Goal: Task Accomplishment & Management: Use online tool/utility

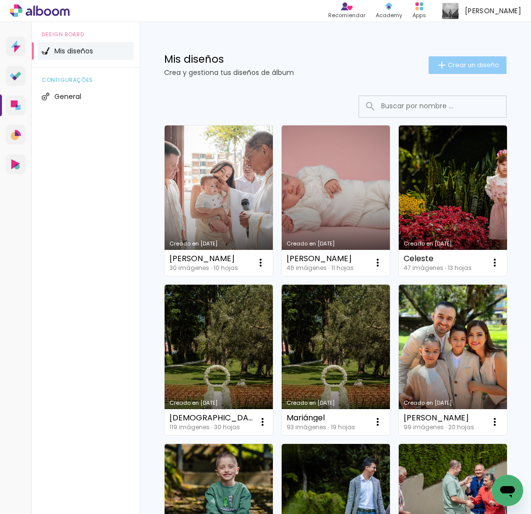
click at [457, 66] on span "Crear un diseño" at bounding box center [473, 65] width 51 height 6
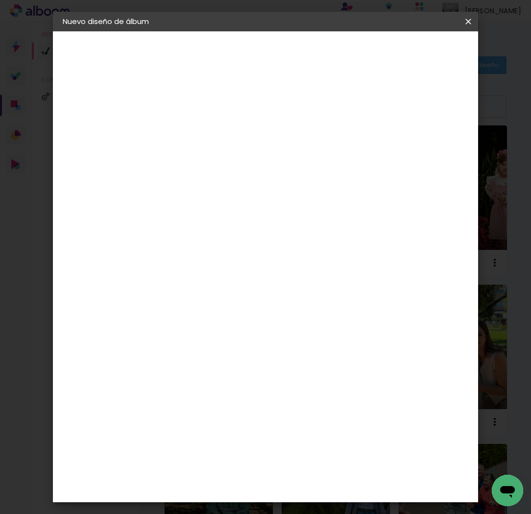
click at [223, 138] on input at bounding box center [223, 131] width 0 height 15
type input "Sofía"
type paper-input "Sofía"
click at [0, 0] on slot "Avanzar" at bounding box center [0, 0] width 0 height 0
drag, startPoint x: 435, startPoint y: 152, endPoint x: 434, endPoint y: 62, distance: 90.2
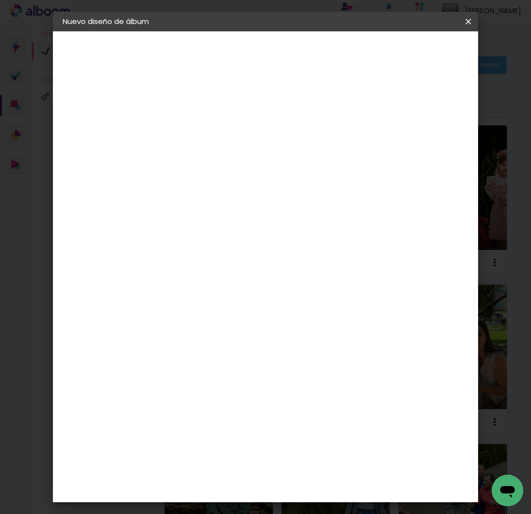
click at [362, 151] on paper-item "Tamaño libre" at bounding box center [319, 149] width 83 height 22
click at [362, 59] on paper-button "Avanzar" at bounding box center [338, 52] width 47 height 17
click at [433, 154] on input "5" at bounding box center [429, 148] width 18 height 15
type input "4"
type paper-input "4"
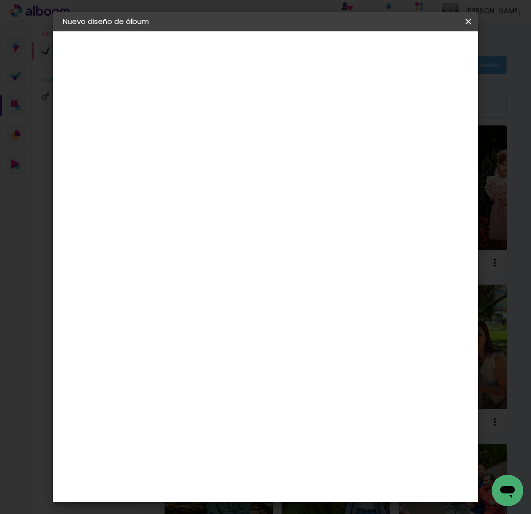
click at [433, 153] on input "4" at bounding box center [429, 148] width 18 height 15
type input "3"
type paper-input "3"
click at [433, 153] on input "3" at bounding box center [430, 148] width 18 height 15
type input "2"
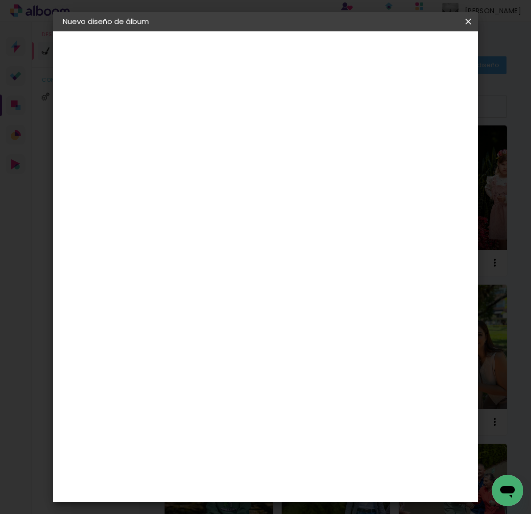
type paper-input "2"
click at [433, 153] on input "2" at bounding box center [430, 148] width 18 height 15
type input "1"
type paper-input "1"
click at [433, 153] on input "1" at bounding box center [431, 148] width 18 height 15
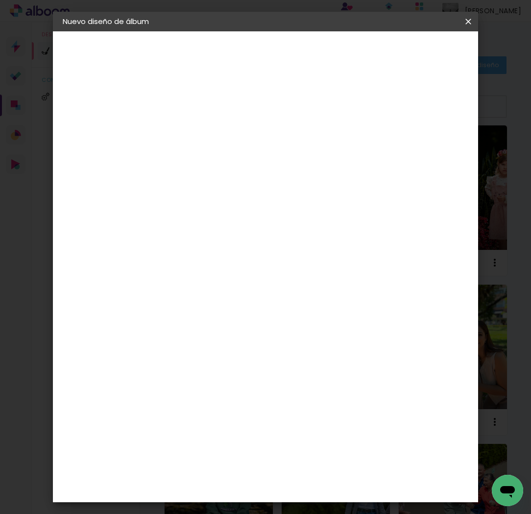
type input "0"
click at [433, 153] on input "0" at bounding box center [431, 148] width 18 height 15
type input "0"
type paper-input "0"
type input "0"
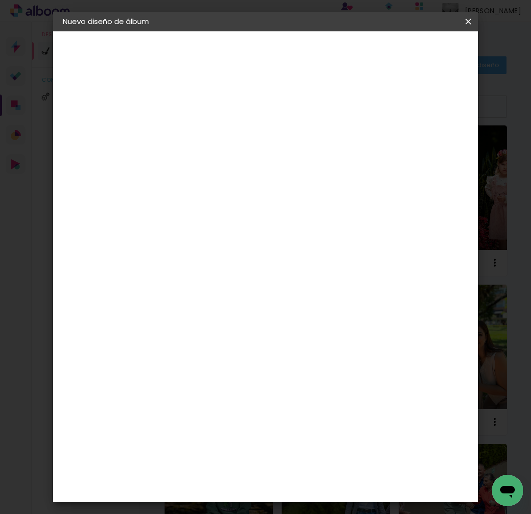
click at [434, 153] on input "0" at bounding box center [431, 148] width 18 height 15
click at [414, 54] on span "Empezar diseño" at bounding box center [399, 56] width 30 height 14
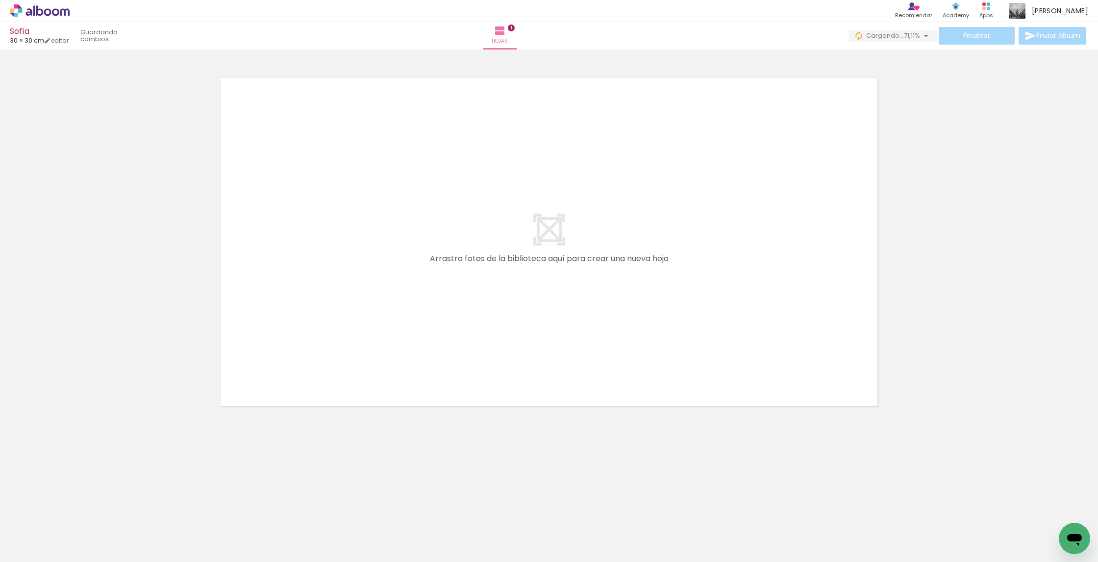
drag, startPoint x: 106, startPoint y: 522, endPoint x: 471, endPoint y: 317, distance: 418.1
click at [471, 317] on quentale-workspace at bounding box center [549, 281] width 1098 height 562
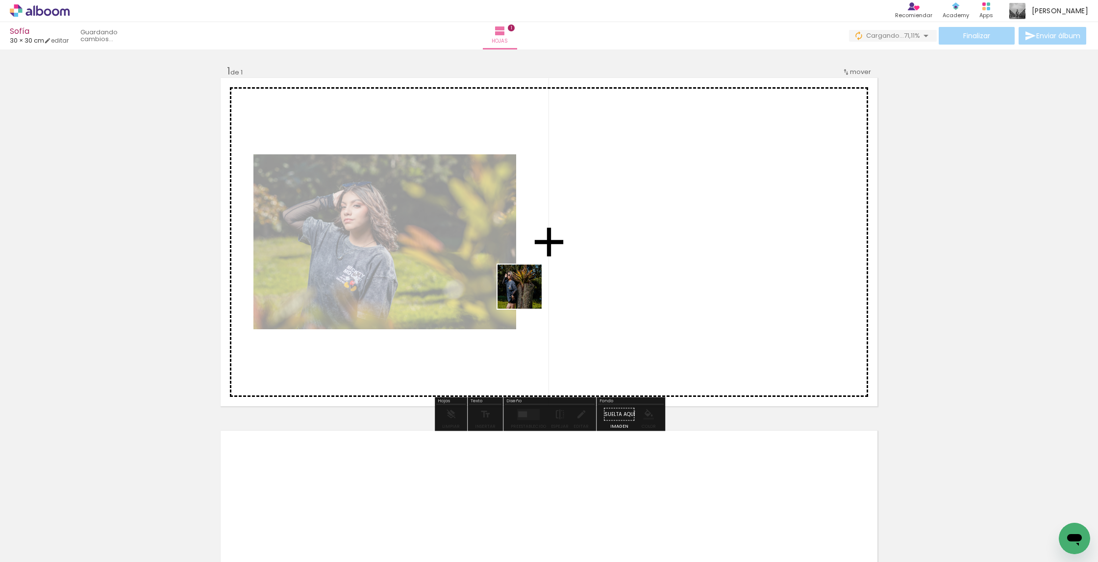
drag, startPoint x: 158, startPoint y: 522, endPoint x: 536, endPoint y: 288, distance: 444.9
click at [531, 288] on quentale-workspace at bounding box center [549, 281] width 1098 height 562
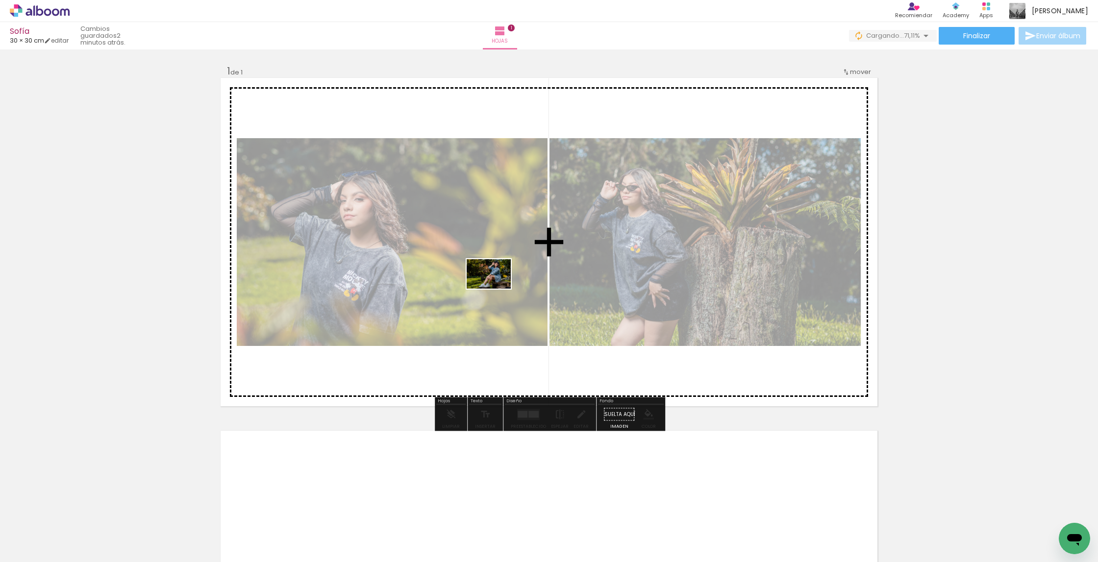
drag, startPoint x: 223, startPoint y: 529, endPoint x: 497, endPoint y: 289, distance: 364.3
click at [497, 289] on quentale-workspace at bounding box center [549, 281] width 1098 height 562
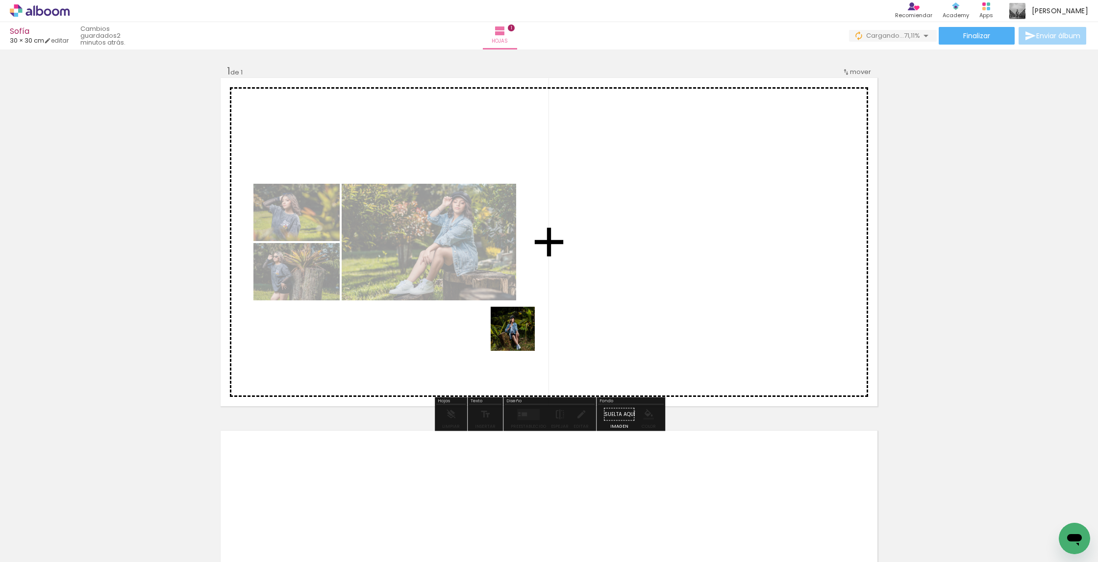
drag, startPoint x: 273, startPoint y: 522, endPoint x: 604, endPoint y: 290, distance: 403.7
click at [531, 290] on quentale-workspace at bounding box center [549, 281] width 1098 height 562
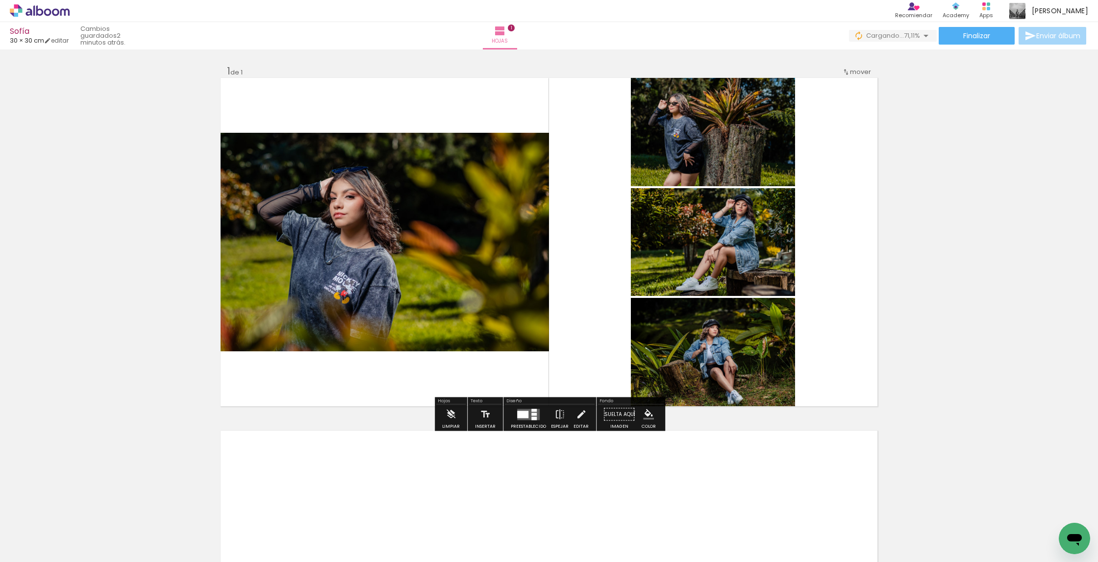
scroll to position [0, 344]
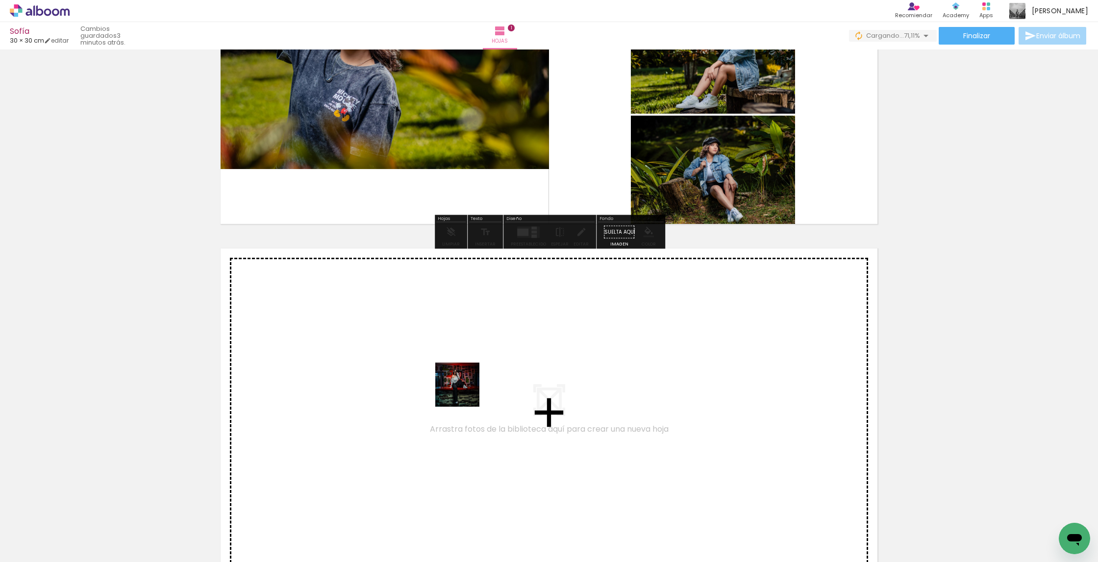
drag, startPoint x: 419, startPoint y: 486, endPoint x: 471, endPoint y: 381, distance: 117.1
click at [471, 381] on quentale-workspace at bounding box center [549, 281] width 1098 height 562
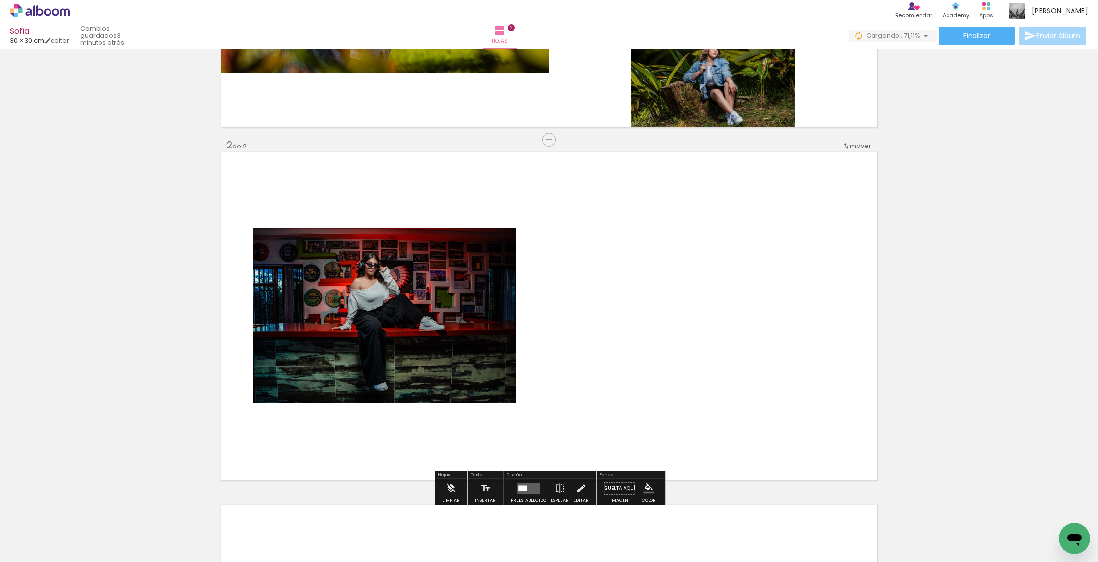
scroll to position [320, 0]
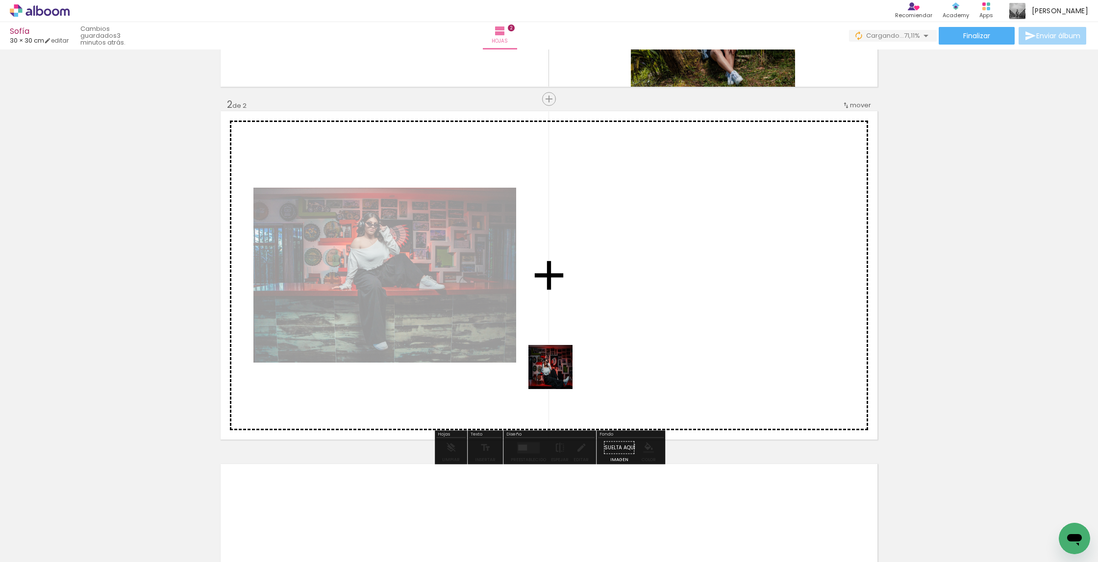
click at [531, 341] on quentale-workspace at bounding box center [549, 281] width 1098 height 562
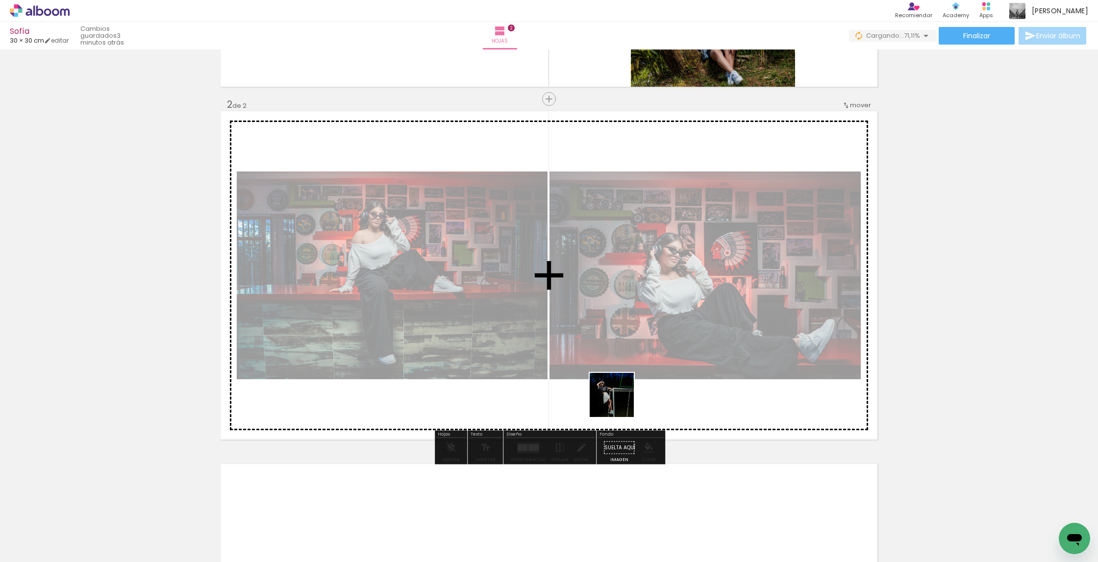
drag, startPoint x: 532, startPoint y: 520, endPoint x: 652, endPoint y: 426, distance: 151.9
click at [531, 350] on quentale-workspace at bounding box center [549, 281] width 1098 height 562
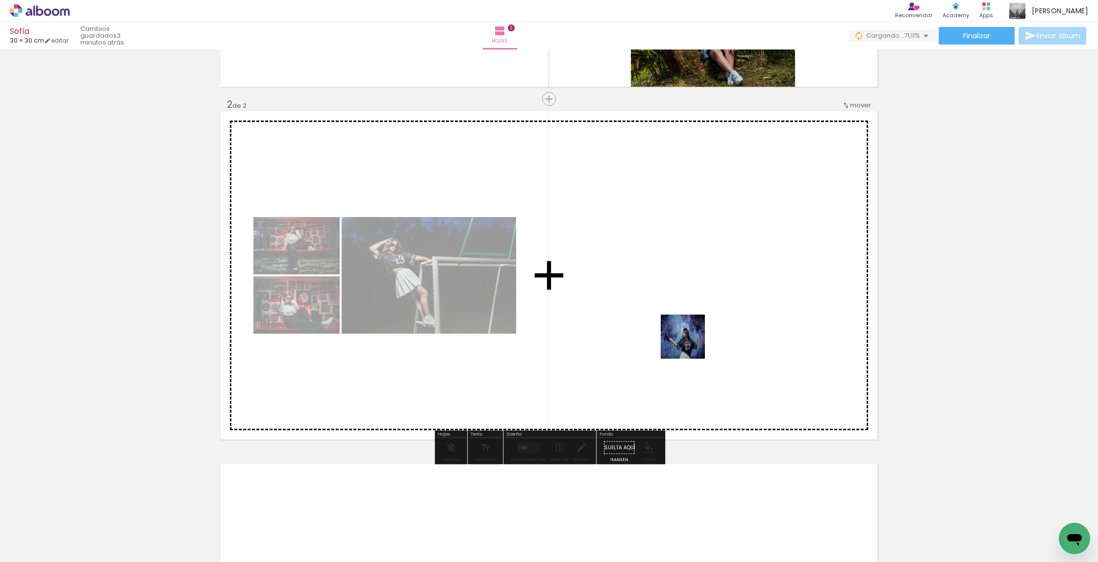
drag, startPoint x: 630, startPoint y: 449, endPoint x: 690, endPoint y: 344, distance: 121.4
click at [531, 344] on quentale-workspace at bounding box center [549, 281] width 1098 height 562
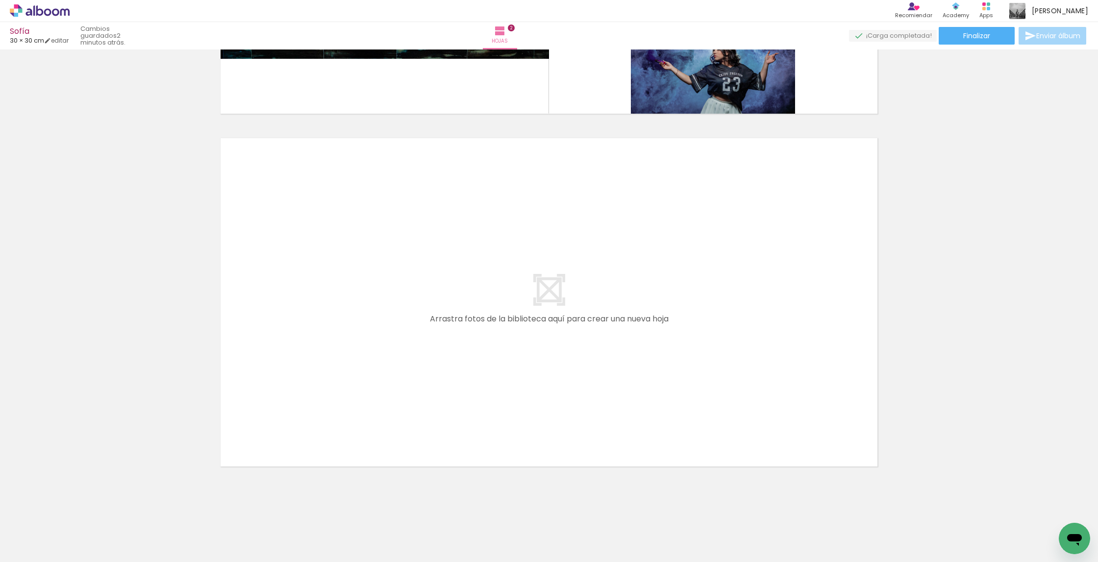
scroll to position [0, 637]
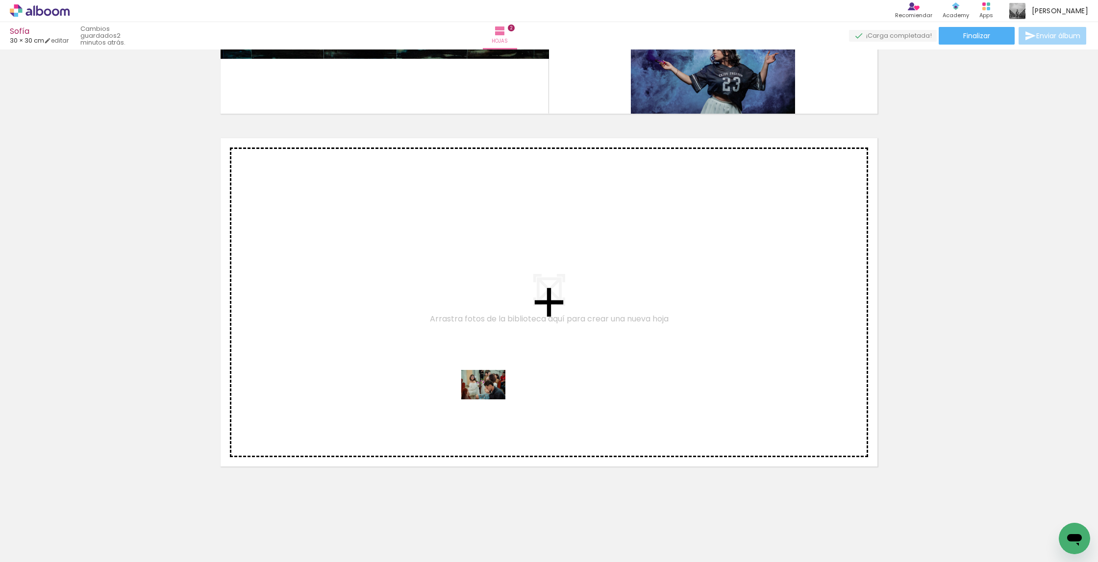
click at [491, 399] on quentale-workspace at bounding box center [549, 281] width 1098 height 562
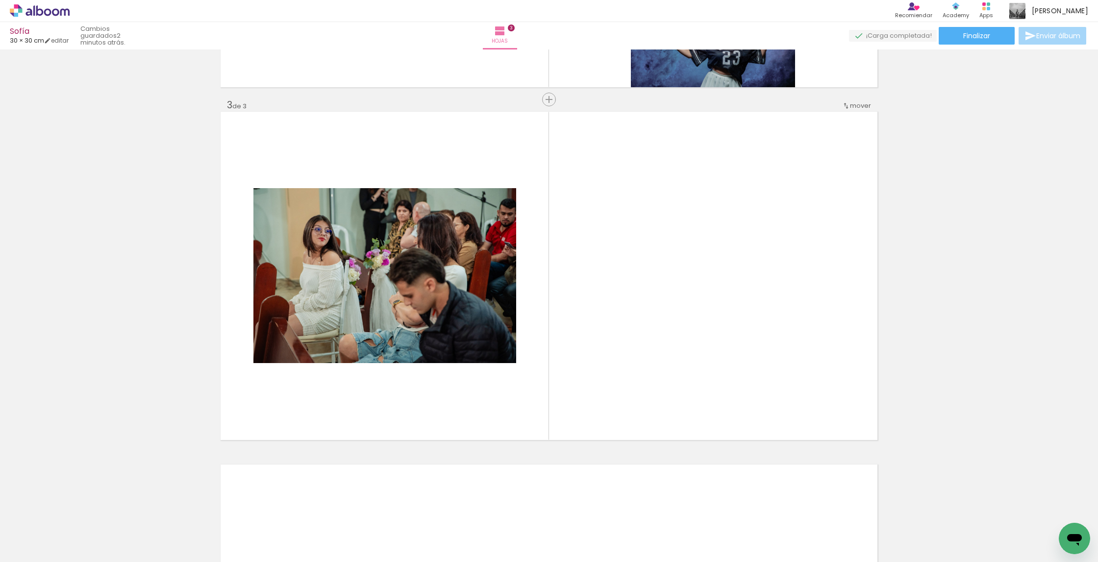
scroll to position [672, 0]
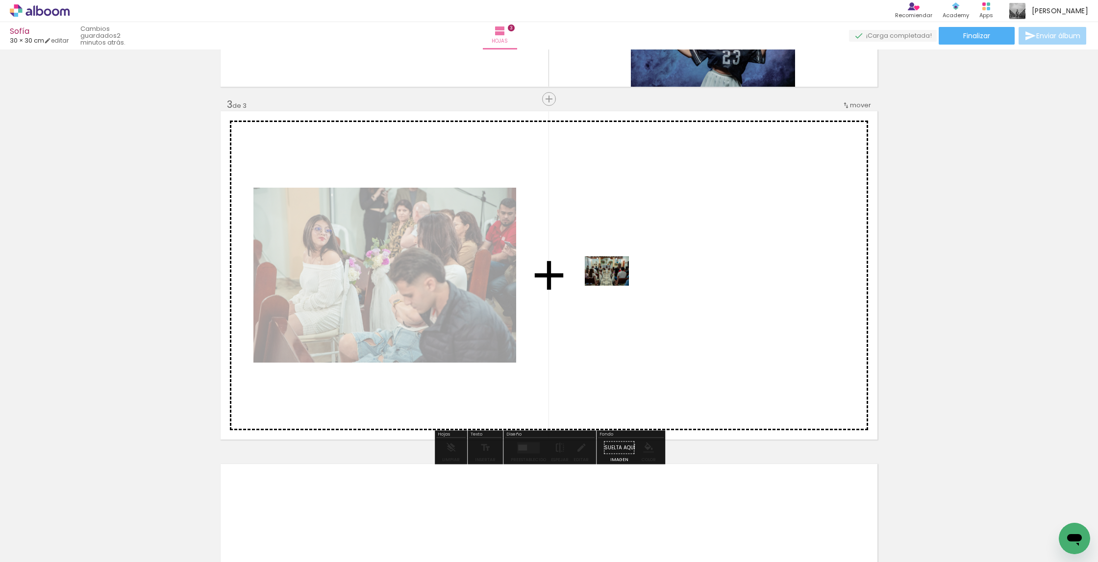
click at [614, 288] on quentale-workspace at bounding box center [549, 281] width 1098 height 562
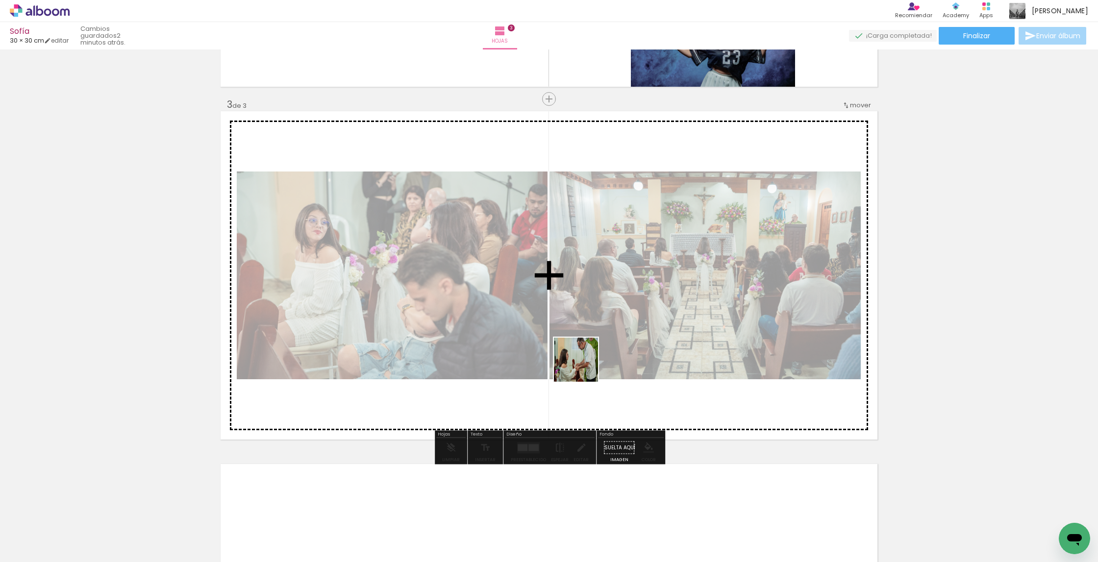
drag, startPoint x: 561, startPoint y: 411, endPoint x: 587, endPoint y: 361, distance: 56.6
click at [587, 361] on quentale-workspace at bounding box center [549, 281] width 1098 height 562
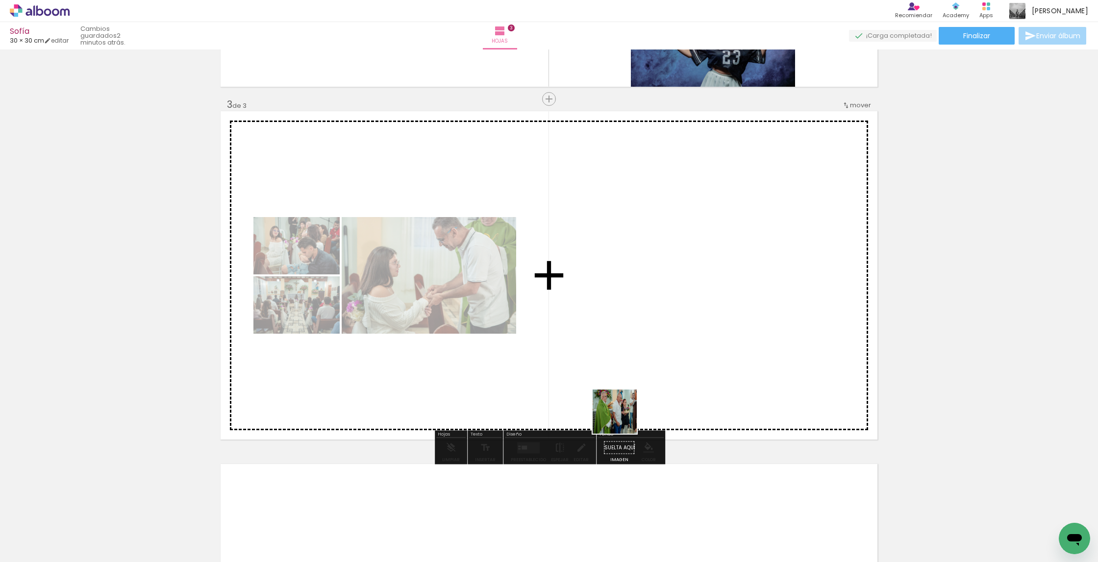
drag, startPoint x: 571, startPoint y: 539, endPoint x: 657, endPoint y: 338, distance: 218.7
click at [657, 338] on quentale-workspace at bounding box center [549, 281] width 1098 height 562
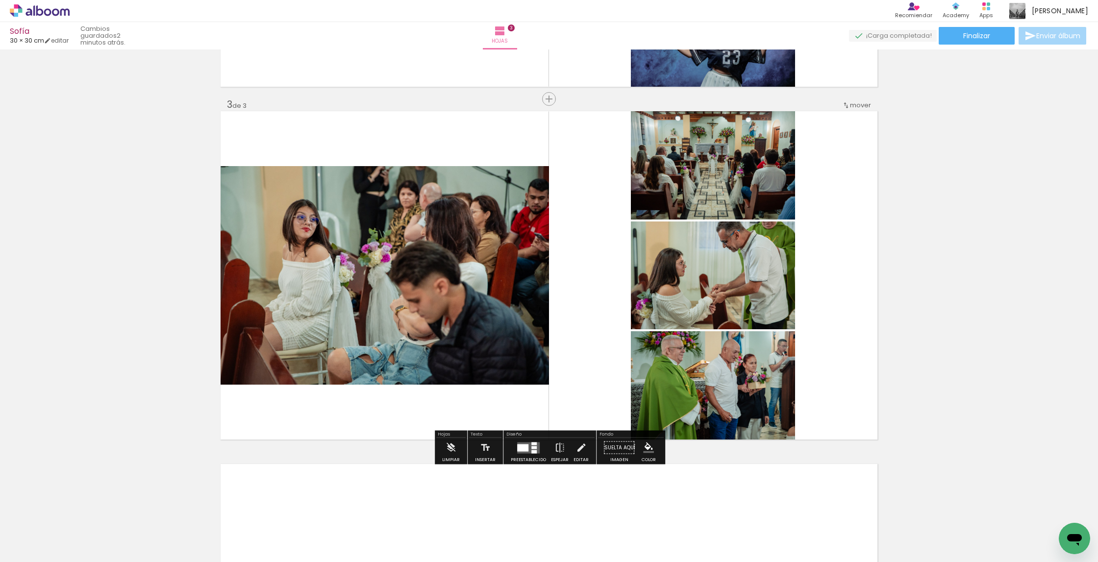
scroll to position [675, 0]
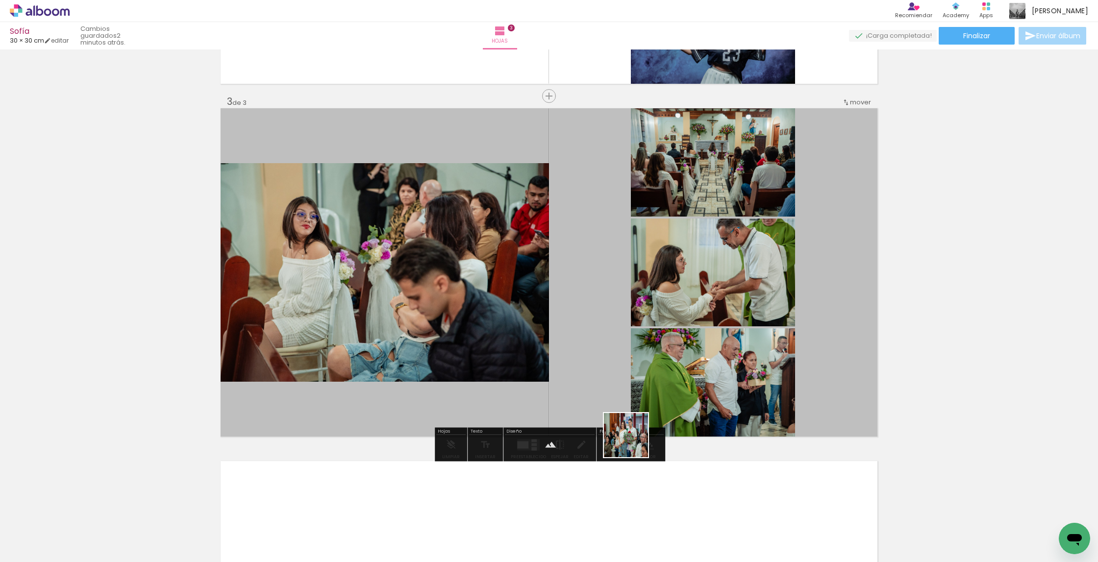
drag, startPoint x: 616, startPoint y: 512, endPoint x: 655, endPoint y: 387, distance: 131.0
click at [655, 387] on quentale-workspace at bounding box center [549, 281] width 1098 height 562
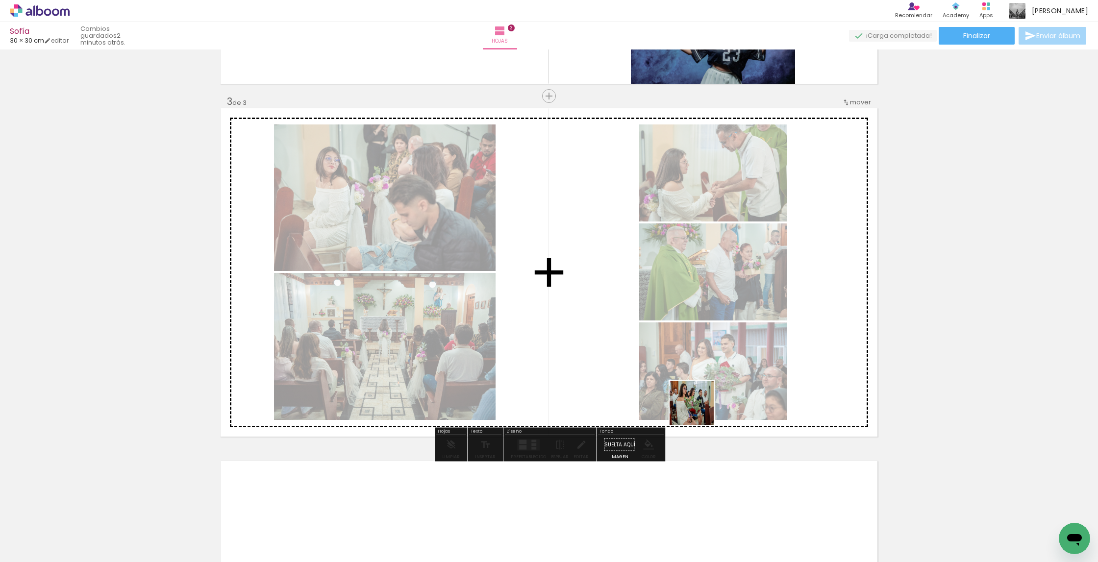
drag, startPoint x: 672, startPoint y: 512, endPoint x: 700, endPoint y: 396, distance: 119.5
click at [700, 396] on quentale-workspace at bounding box center [549, 281] width 1098 height 562
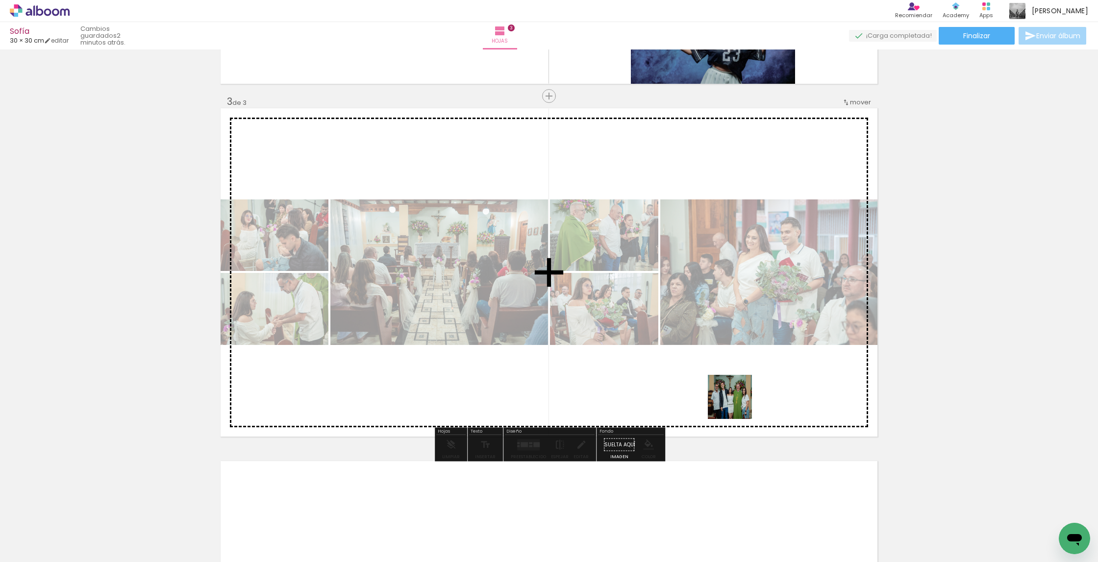
drag, startPoint x: 731, startPoint y: 458, endPoint x: 737, endPoint y: 402, distance: 56.1
click at [737, 402] on quentale-workspace at bounding box center [549, 281] width 1098 height 562
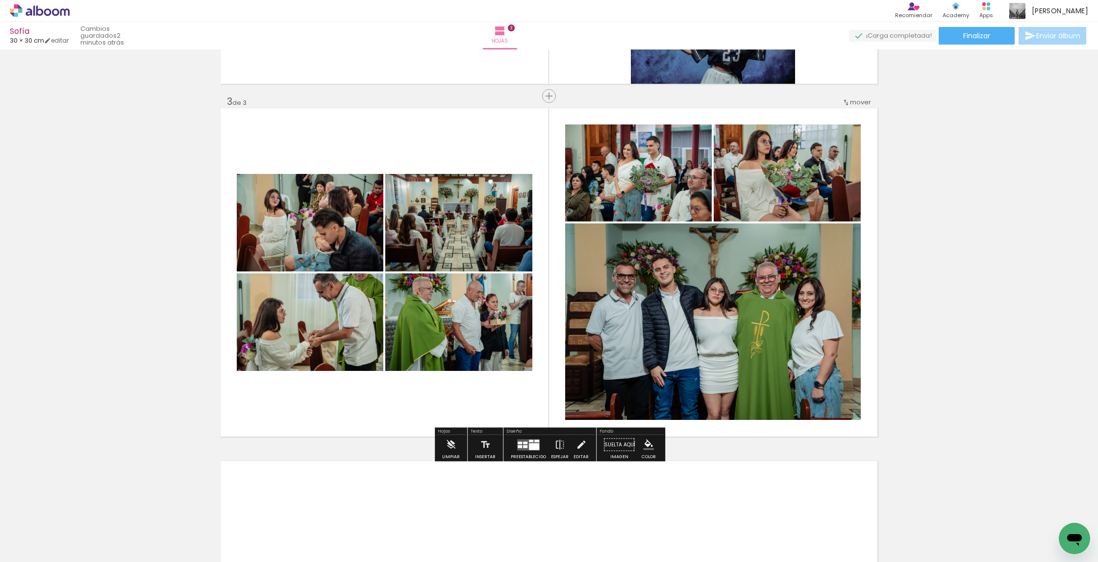
scroll to position [0, 1009]
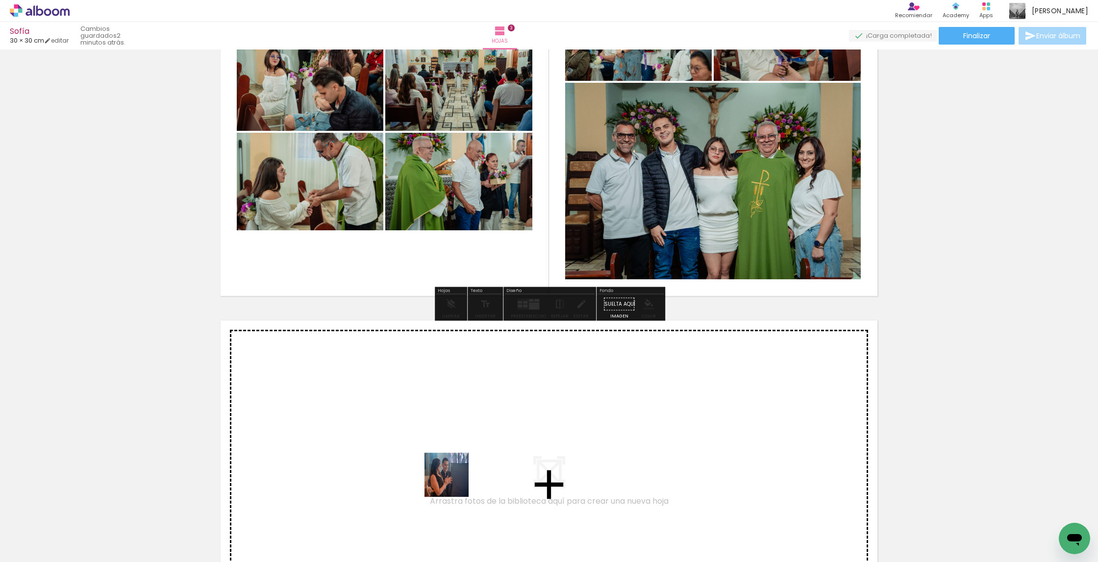
drag, startPoint x: 420, startPoint y: 533, endPoint x: 478, endPoint y: 456, distance: 96.2
click at [478, 456] on quentale-workspace at bounding box center [549, 281] width 1098 height 562
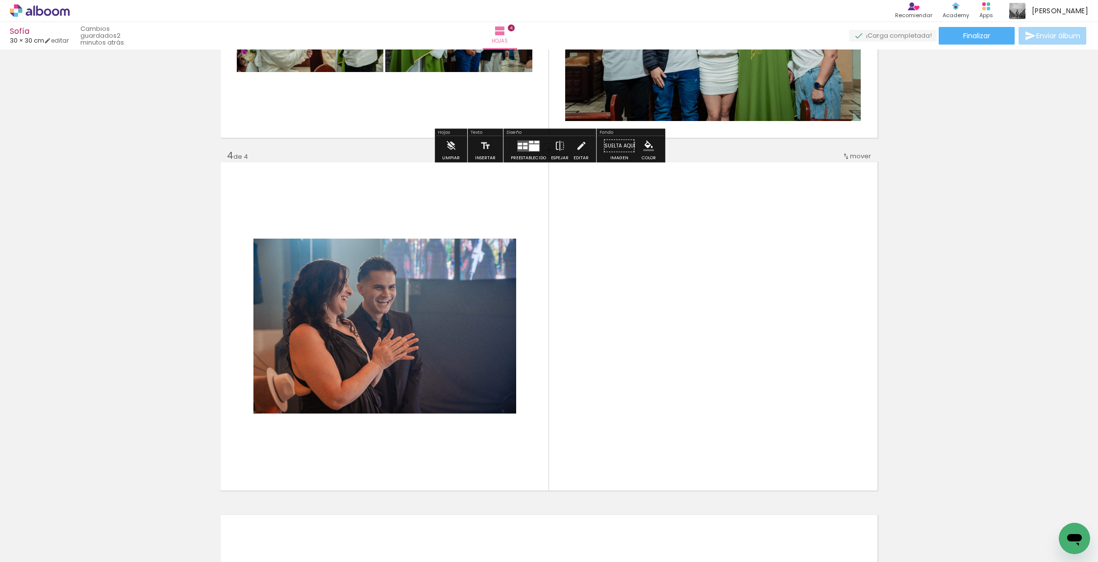
scroll to position [1025, 0]
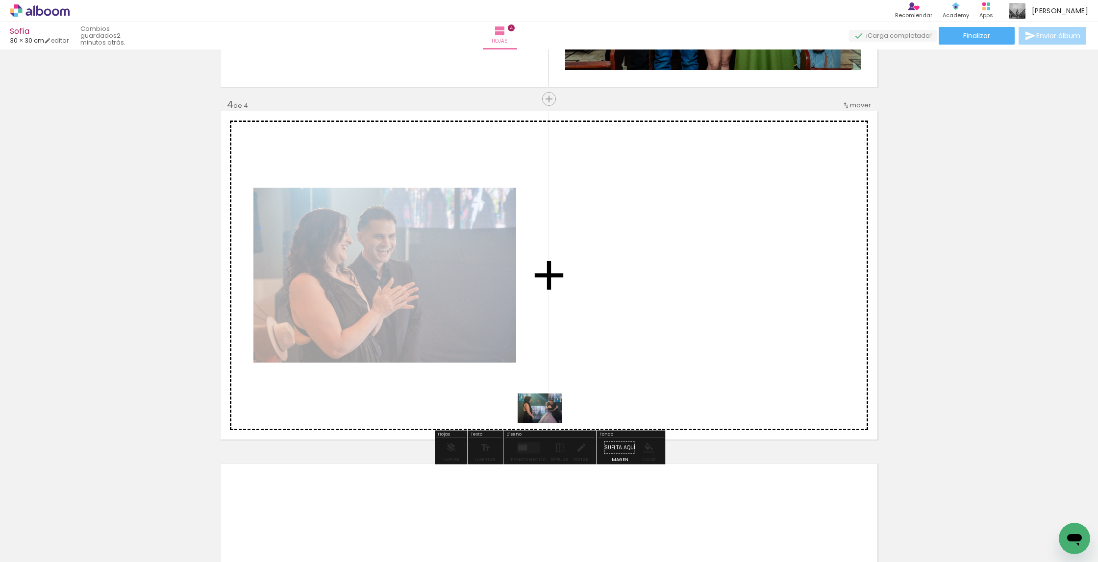
drag, startPoint x: 465, startPoint y: 543, endPoint x: 547, endPoint y: 423, distance: 145.9
click at [547, 423] on quentale-workspace at bounding box center [549, 281] width 1098 height 562
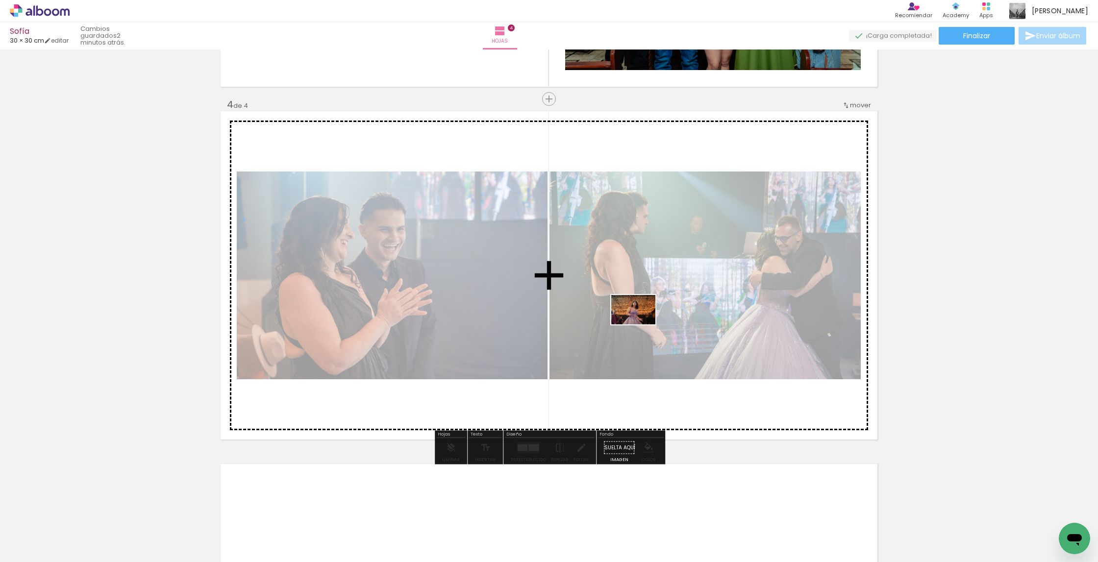
drag, startPoint x: 516, startPoint y: 540, endPoint x: 641, endPoint y: 324, distance: 248.8
click at [641, 324] on quentale-workspace at bounding box center [549, 281] width 1098 height 562
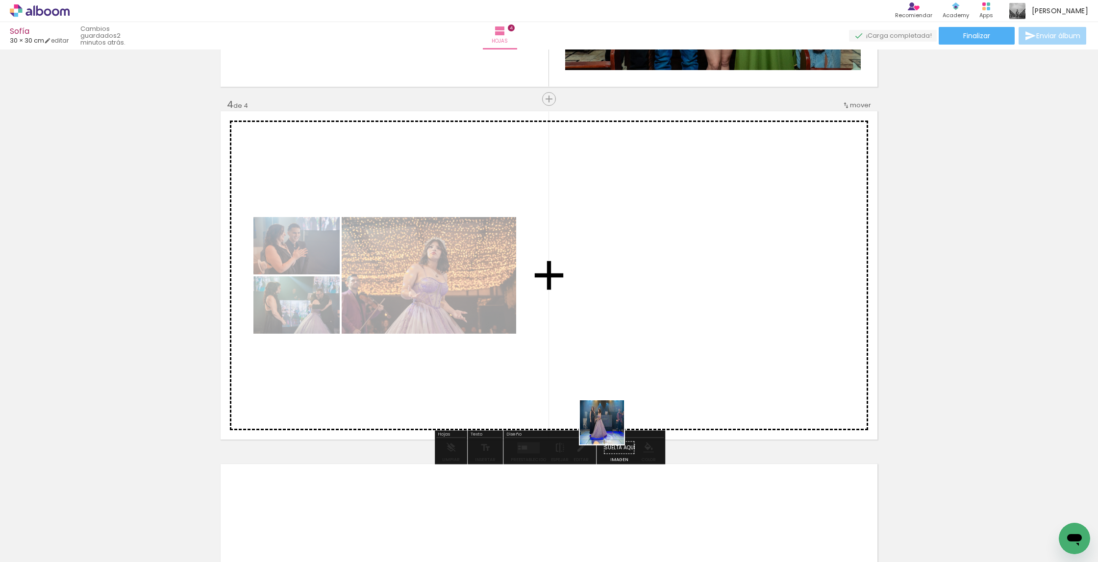
drag, startPoint x: 574, startPoint y: 533, endPoint x: 645, endPoint y: 334, distance: 211.1
click at [645, 334] on quentale-workspace at bounding box center [549, 281] width 1098 height 562
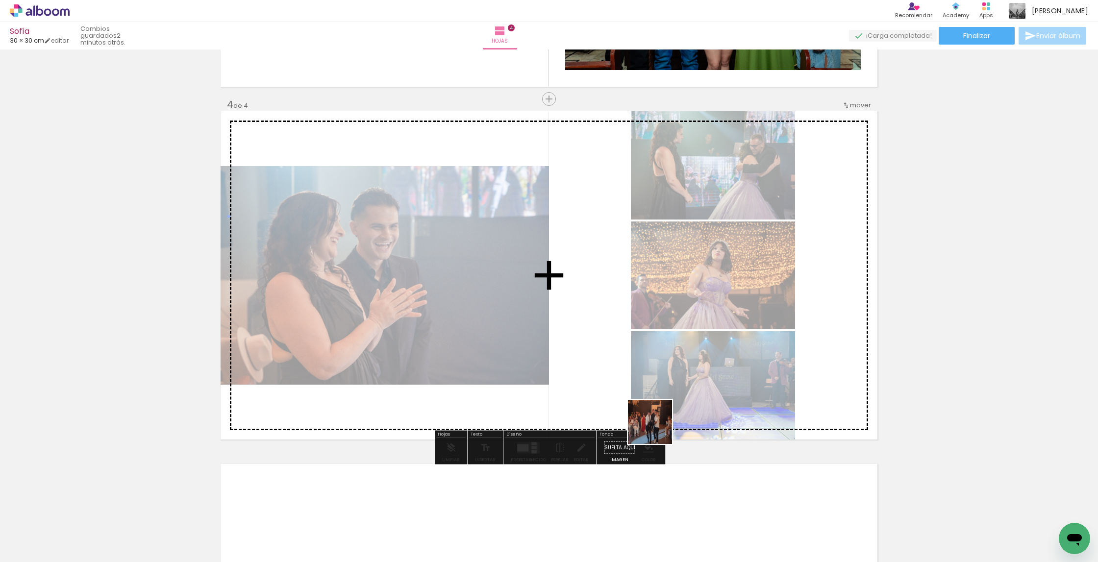
drag, startPoint x: 639, startPoint y: 492, endPoint x: 682, endPoint y: 338, distance: 160.2
click at [682, 338] on quentale-workspace at bounding box center [549, 281] width 1098 height 562
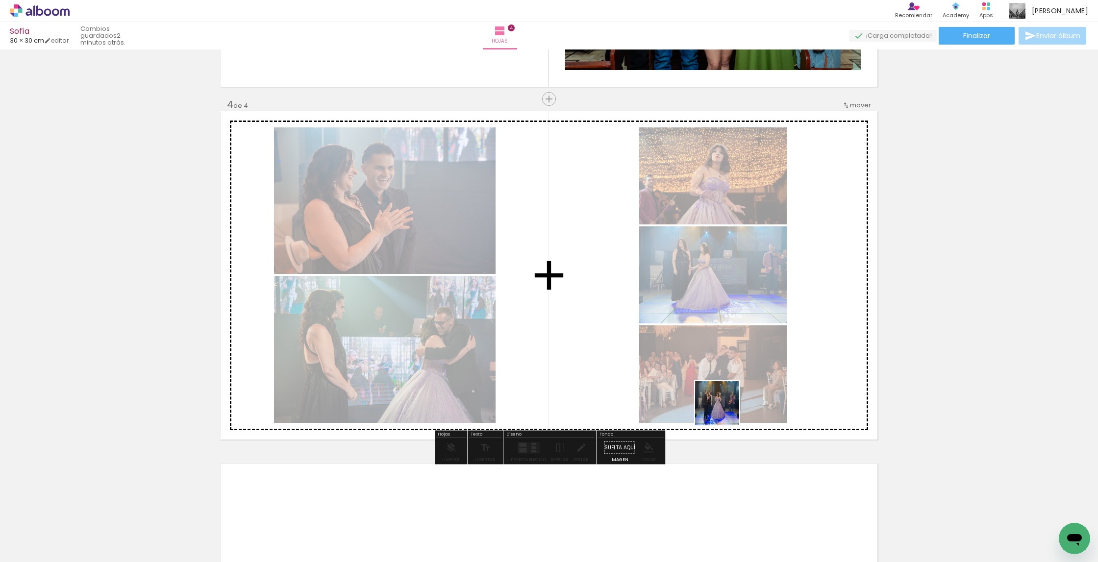
drag, startPoint x: 708, startPoint y: 462, endPoint x: 739, endPoint y: 365, distance: 101.4
click at [739, 365] on quentale-workspace at bounding box center [549, 281] width 1098 height 562
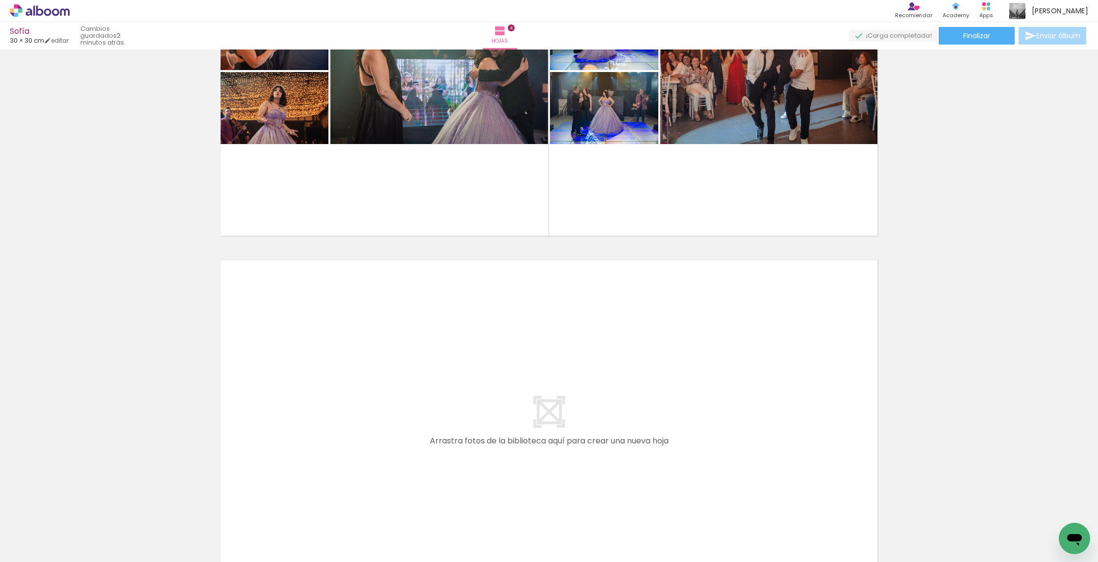
scroll to position [0, 1437]
drag, startPoint x: 319, startPoint y: 532, endPoint x: 398, endPoint y: 429, distance: 130.7
click at [398, 429] on quentale-workspace at bounding box center [549, 281] width 1098 height 562
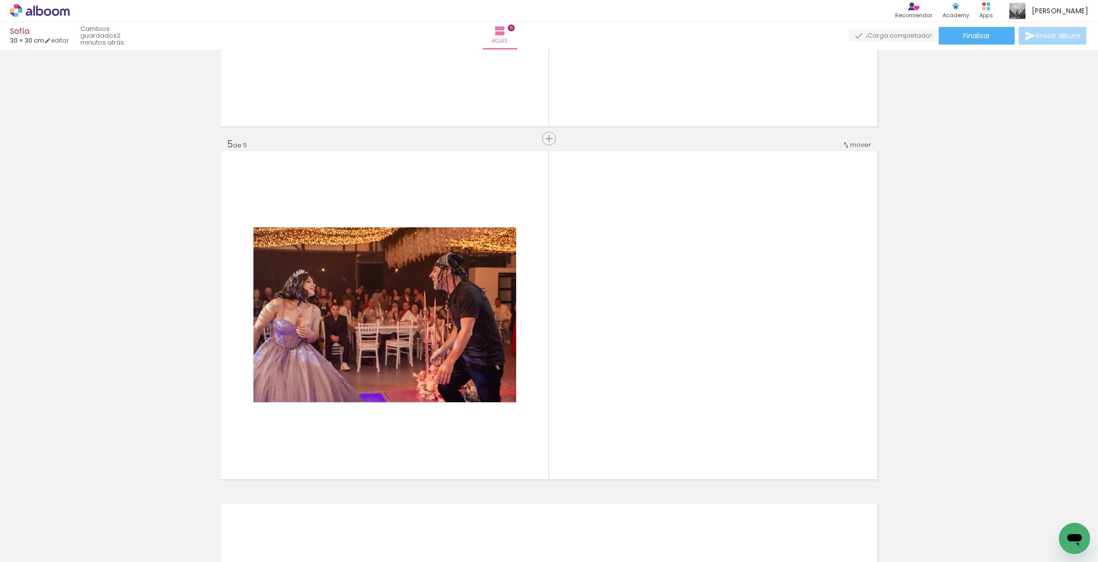
scroll to position [1378, 0]
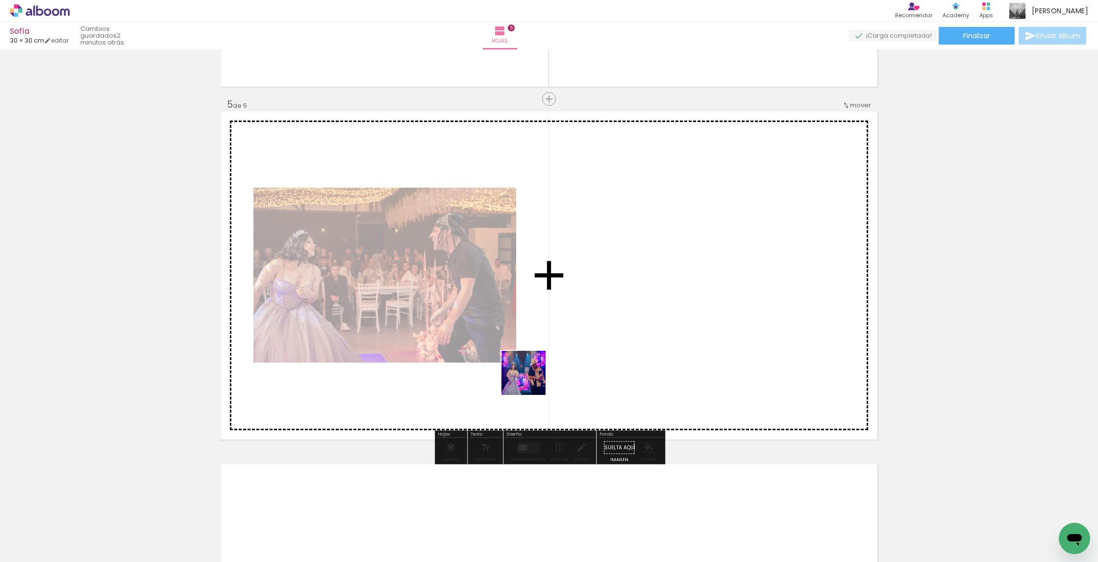
drag, startPoint x: 531, startPoint y: 380, endPoint x: 541, endPoint y: 370, distance: 14.6
click at [541, 370] on quentale-workspace at bounding box center [549, 281] width 1098 height 562
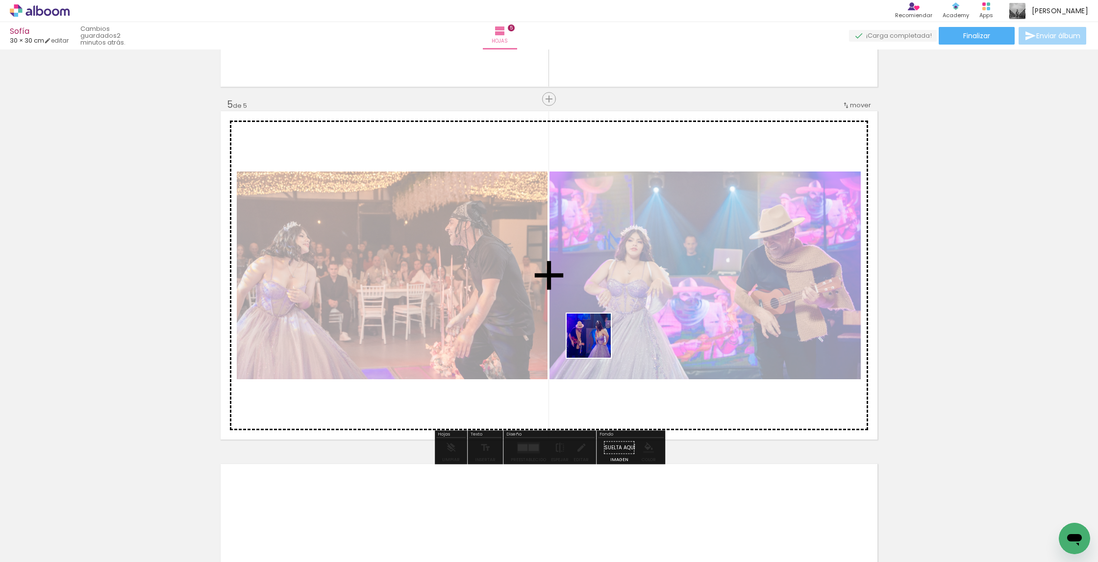
drag, startPoint x: 428, startPoint y: 532, endPoint x: 608, endPoint y: 330, distance: 270.1
click at [608, 330] on quentale-workspace at bounding box center [549, 281] width 1098 height 562
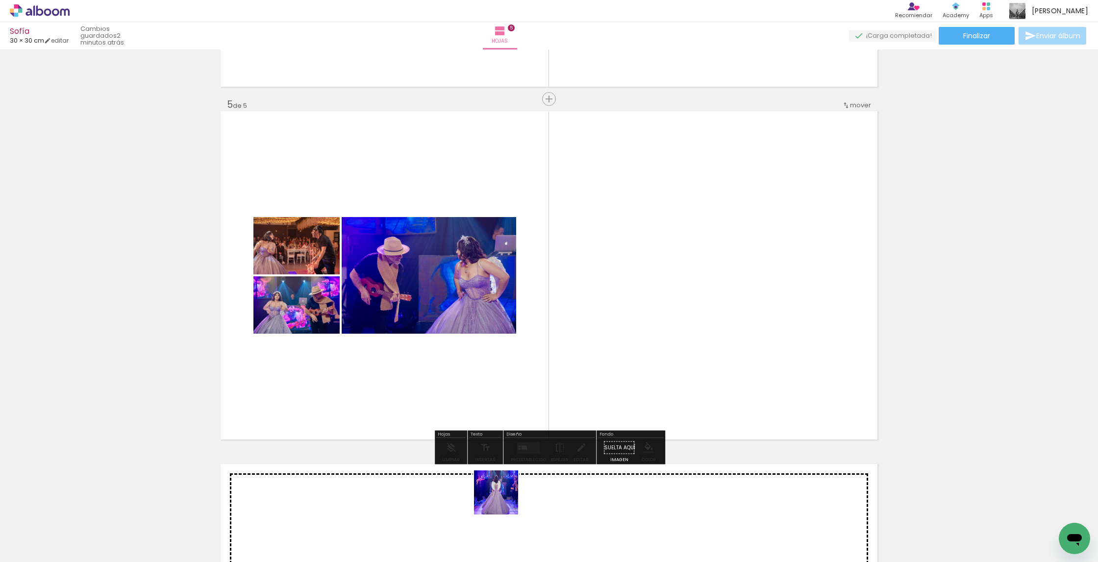
drag, startPoint x: 480, startPoint y: 539, endPoint x: 615, endPoint y: 332, distance: 247.1
click at [615, 332] on quentale-workspace at bounding box center [549, 281] width 1098 height 562
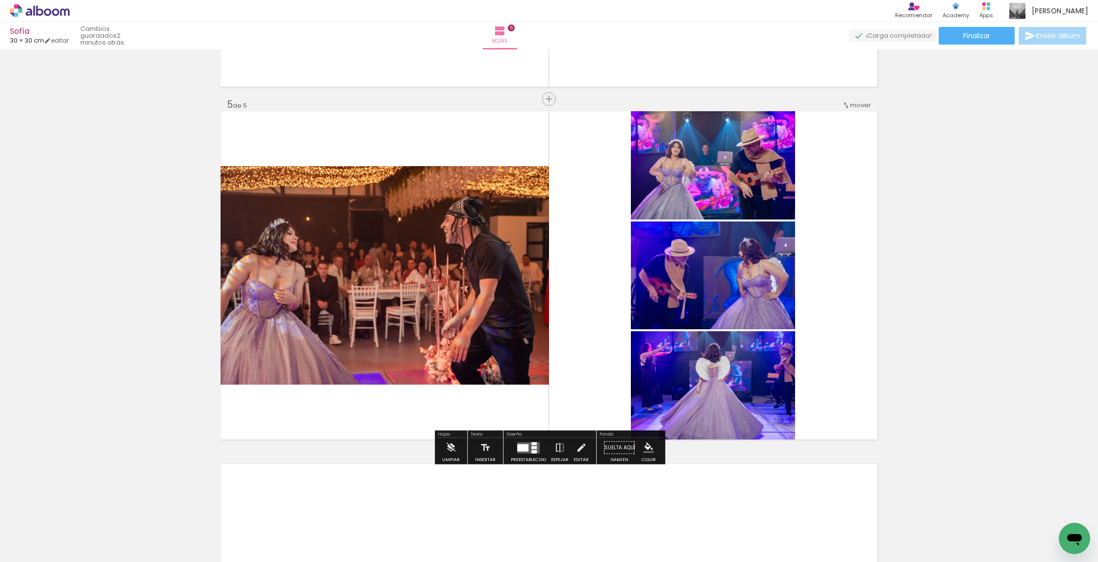
click at [605, 389] on quentale-workspace at bounding box center [549, 281] width 1098 height 562
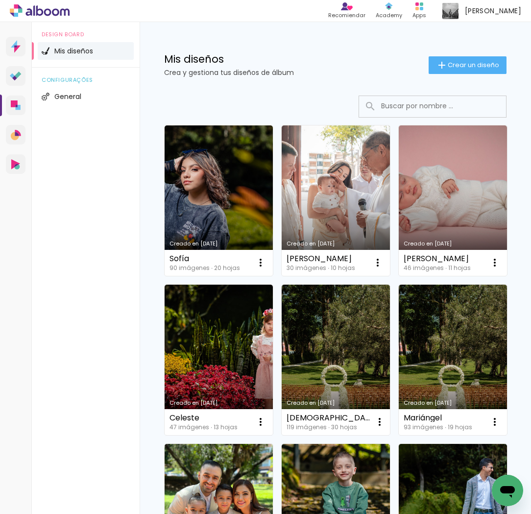
click at [481, 54] on div "Mis diseños Crea y gestiona tus diseños de álbum Crear un diseño" at bounding box center [336, 54] width 392 height 64
click at [480, 63] on span "Crear un diseño" at bounding box center [473, 65] width 51 height 6
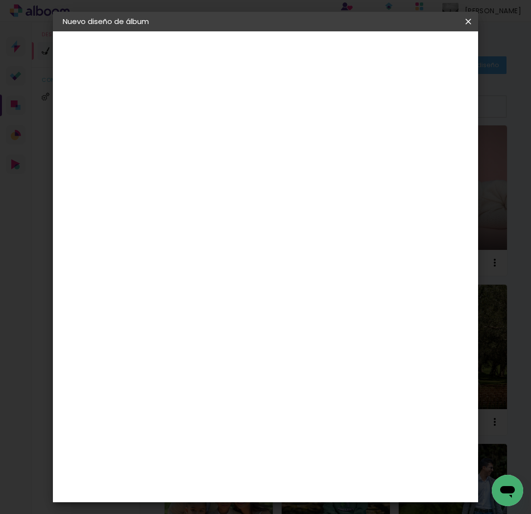
click at [223, 132] on input at bounding box center [223, 131] width 0 height 15
type input "Zharick + [PERSON_NAME]"
type paper-input "Zharick + [PERSON_NAME]"
click at [0, 0] on slot "Avanzar" at bounding box center [0, 0] width 0 height 0
drag, startPoint x: 406, startPoint y: 157, endPoint x: 400, endPoint y: 152, distance: 7.7
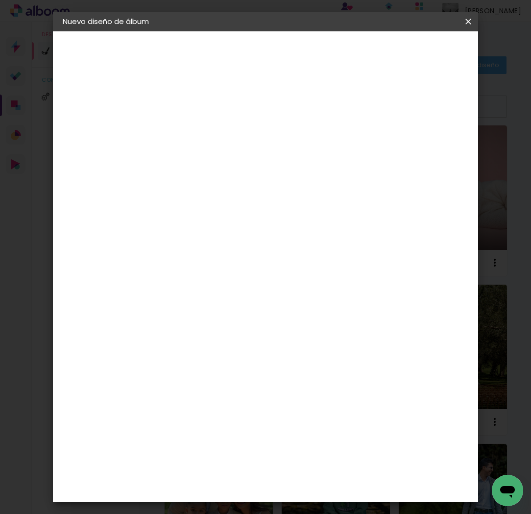
click at [362, 157] on paper-item "Tamaño libre" at bounding box center [319, 149] width 83 height 22
click at [0, 0] on slot "Avanzar" at bounding box center [0, 0] width 0 height 0
type input "4"
type paper-input "4"
click at [429, 155] on input "4" at bounding box center [429, 148] width 18 height 15
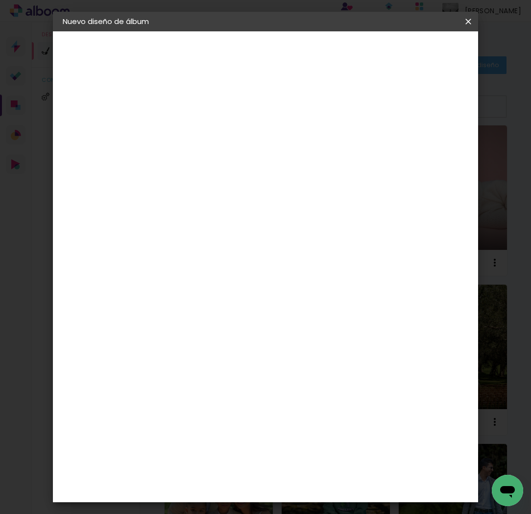
type input "3"
type paper-input "3"
click at [432, 152] on input "3" at bounding box center [429, 148] width 18 height 15
type input "2"
type paper-input "2"
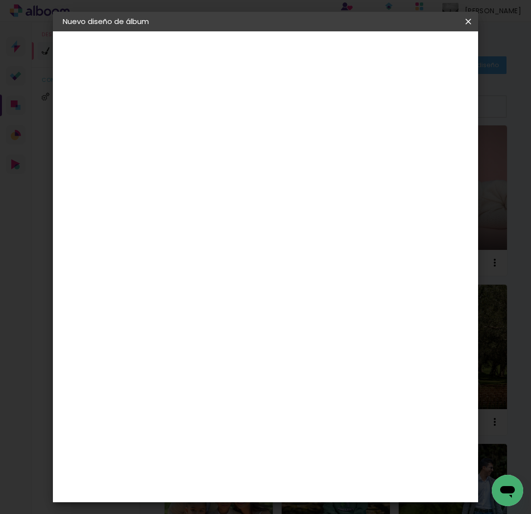
click at [433, 152] on input "2" at bounding box center [431, 148] width 18 height 15
type input "1"
type paper-input "1"
click at [434, 151] on input "1" at bounding box center [431, 148] width 18 height 15
type input "0"
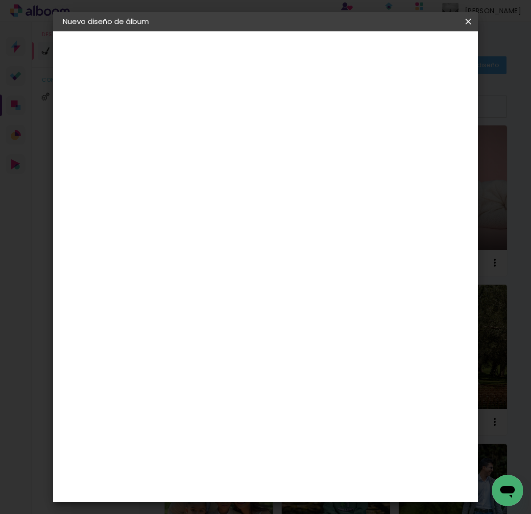
drag, startPoint x: 435, startPoint y: 151, endPoint x: 448, endPoint y: 84, distance: 68.9
click at [435, 151] on input "0" at bounding box center [431, 148] width 18 height 15
click at [414, 56] on span "Empezar diseño" at bounding box center [399, 56] width 30 height 14
